Goal: Transaction & Acquisition: Obtain resource

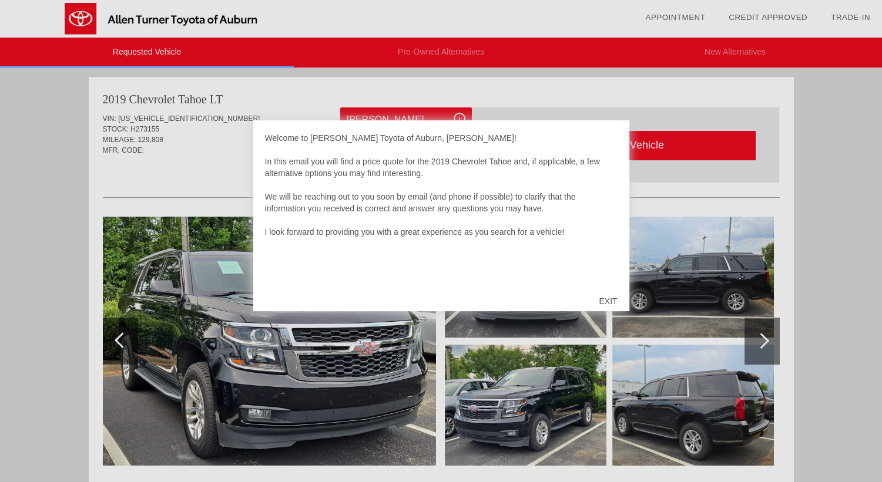
click at [606, 300] on div "EXIT" at bounding box center [608, 301] width 42 height 35
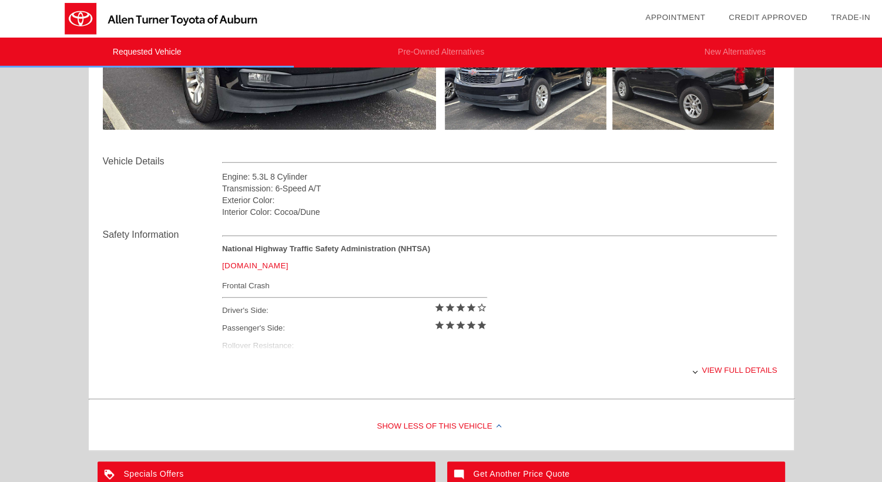
scroll to position [342, 0]
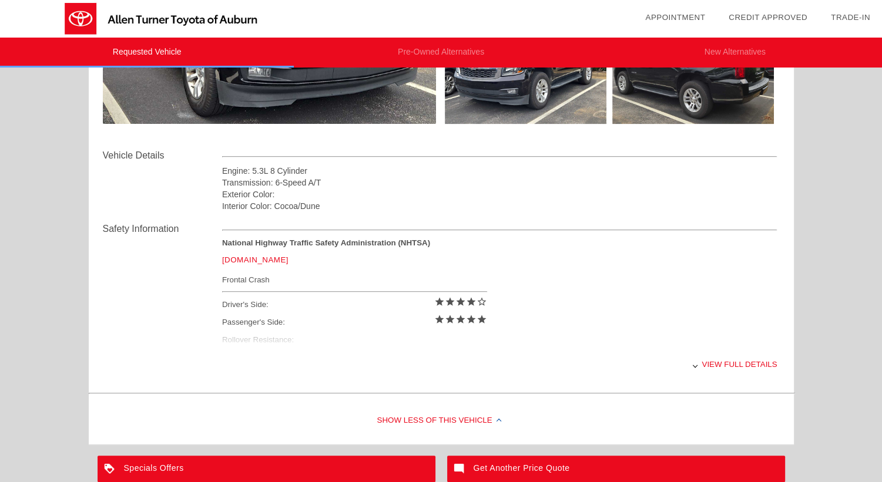
click at [719, 366] on div "View full details" at bounding box center [499, 364] width 555 height 29
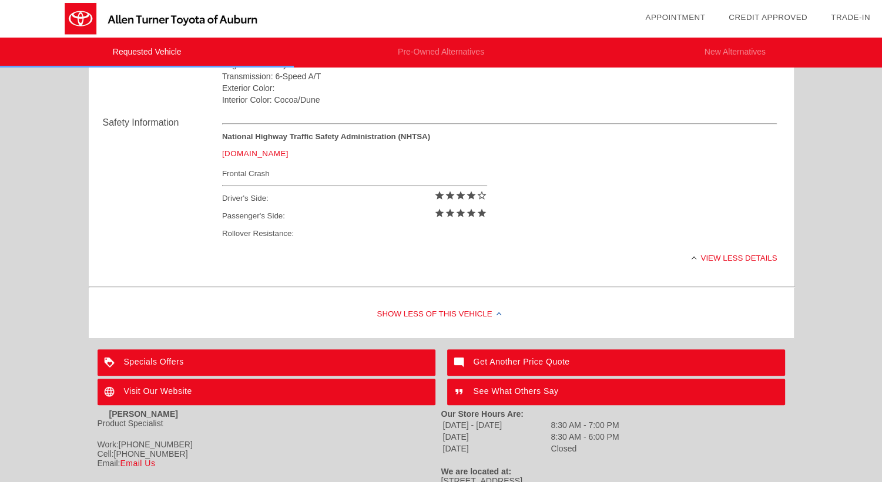
scroll to position [509, 0]
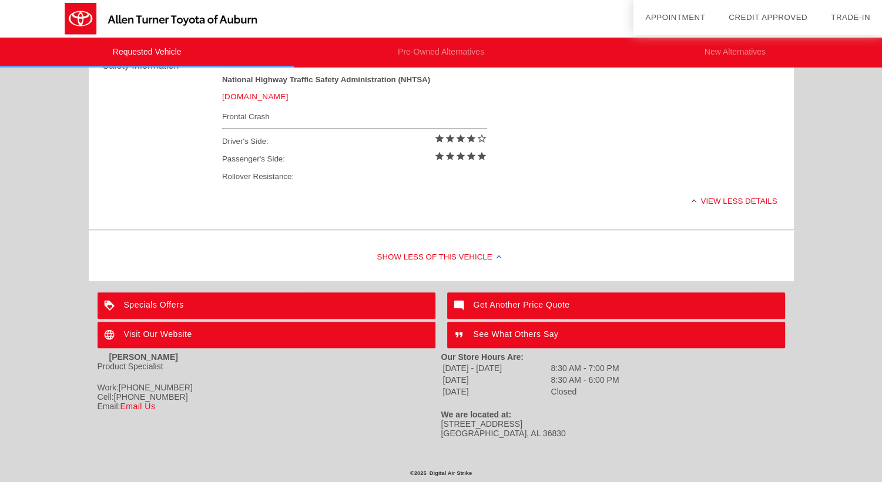
click at [230, 302] on div "Specials Offers" at bounding box center [266, 305] width 338 height 26
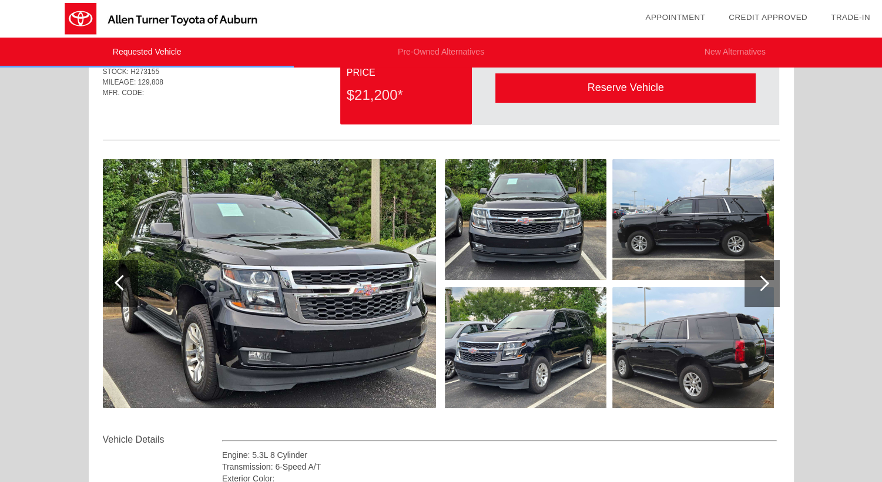
scroll to position [54, 0]
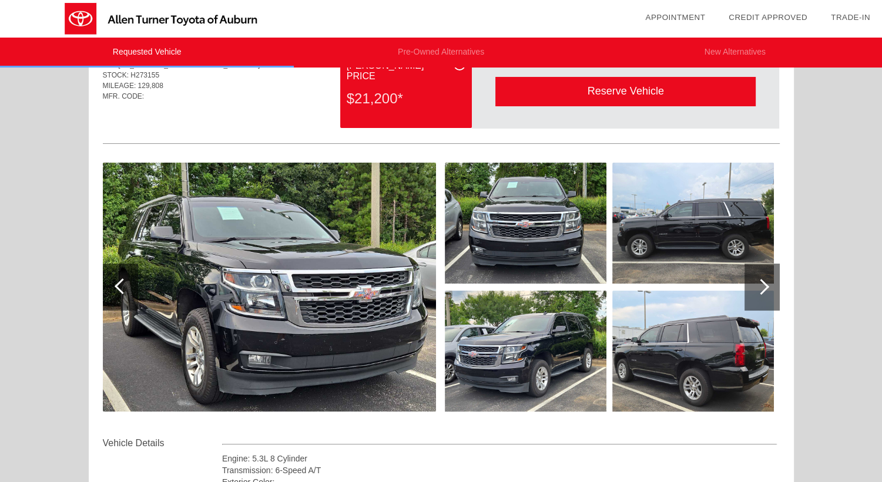
click at [766, 283] on div at bounding box center [761, 287] width 35 height 47
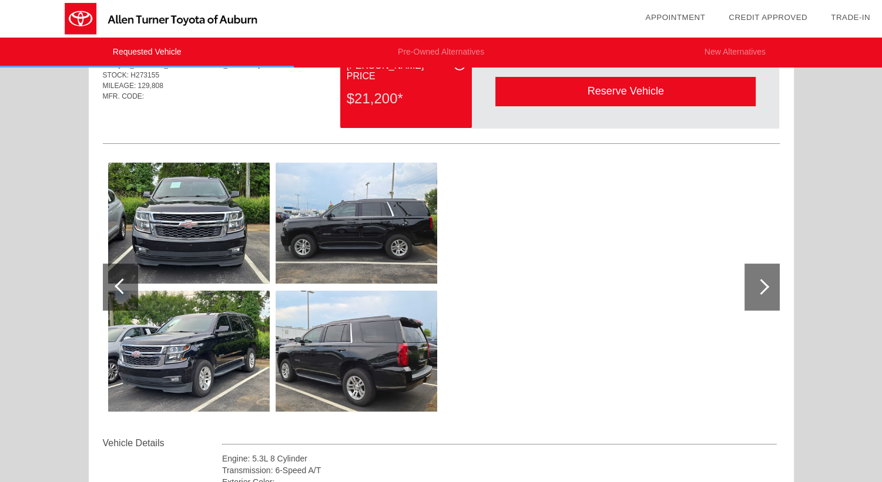
click at [766, 283] on div at bounding box center [761, 287] width 35 height 47
click at [122, 292] on div at bounding box center [123, 286] width 16 height 16
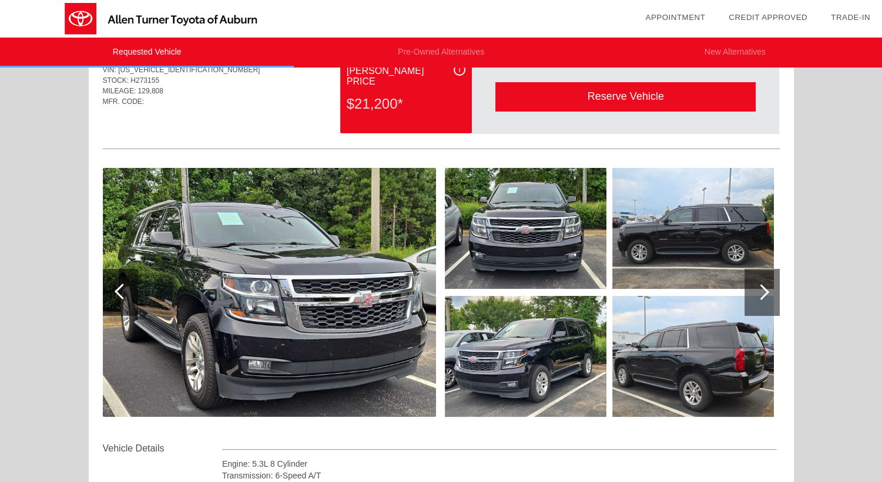
scroll to position [56, 0]
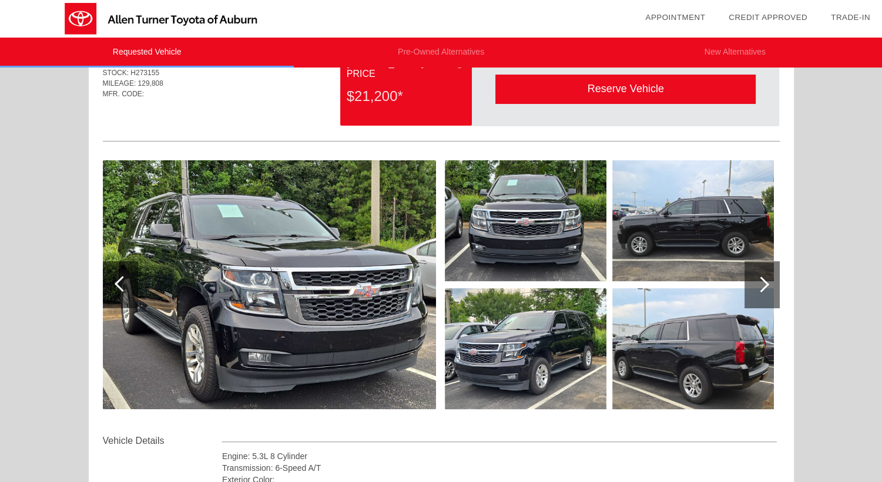
click at [766, 286] on div at bounding box center [761, 284] width 35 height 47
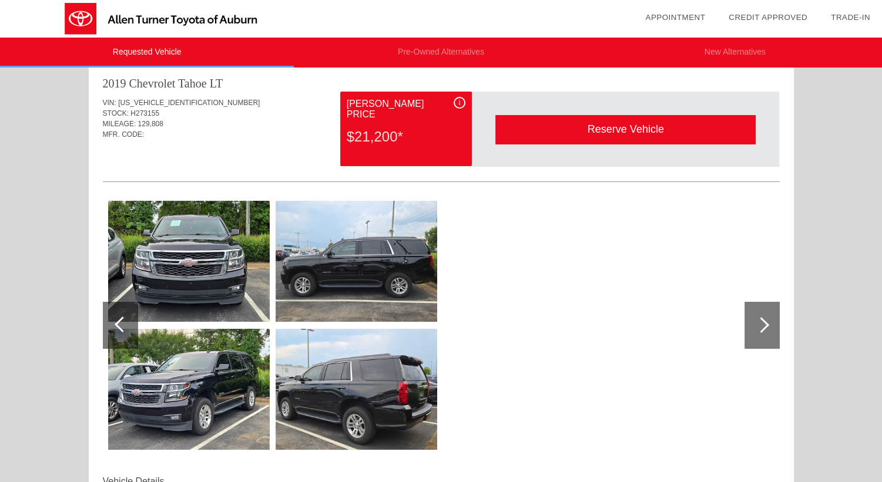
scroll to position [0, 0]
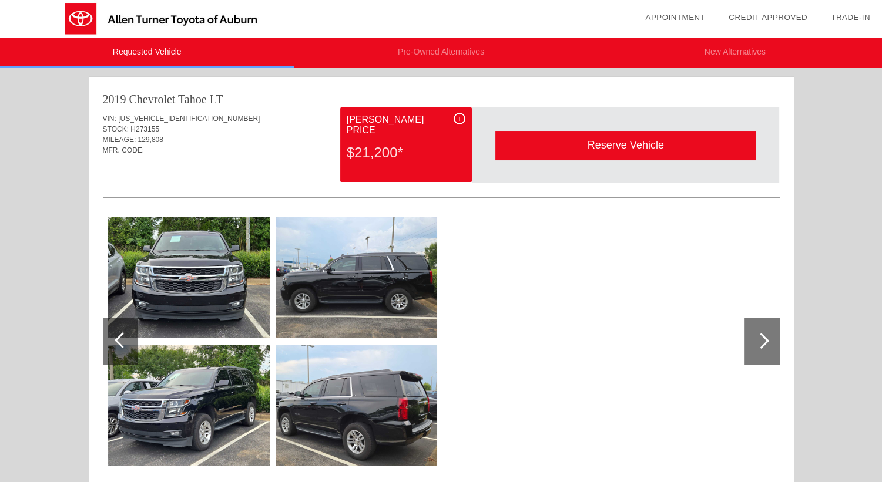
click at [761, 18] on link "Credit Approved" at bounding box center [767, 17] width 79 height 9
click at [846, 18] on link "Trade-In" at bounding box center [849, 17] width 39 height 9
